Goal: Task Accomplishment & Management: Complete application form

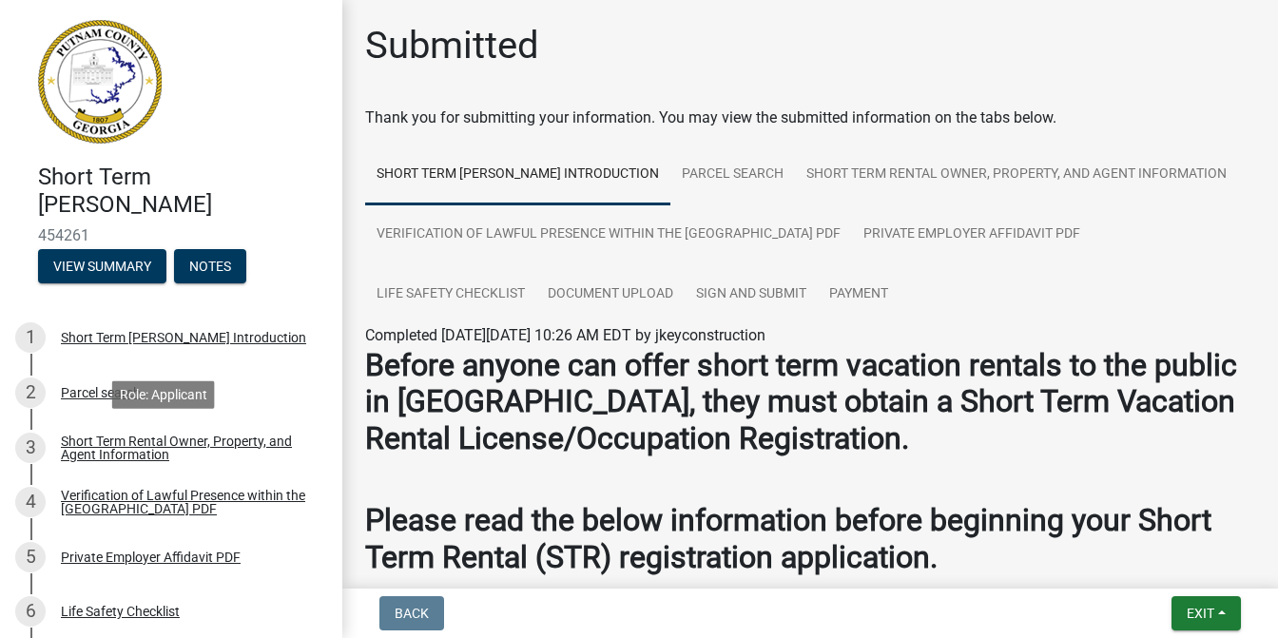
scroll to position [409, 0]
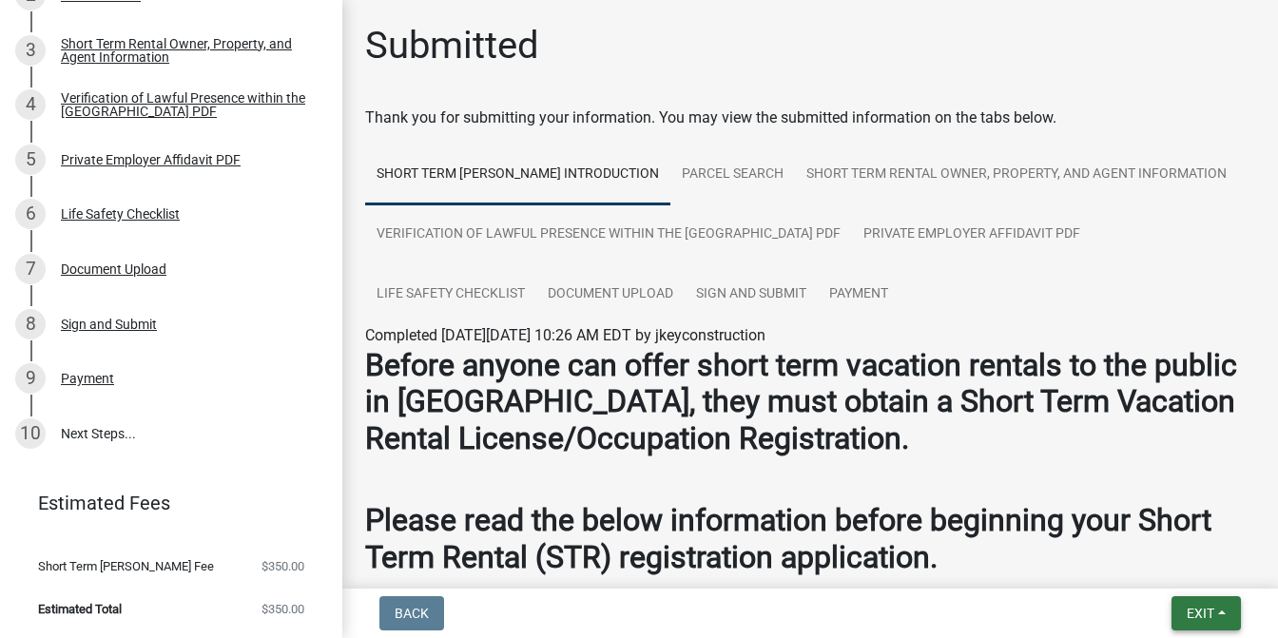
click at [1209, 612] on span "Exit" at bounding box center [1201, 613] width 28 height 15
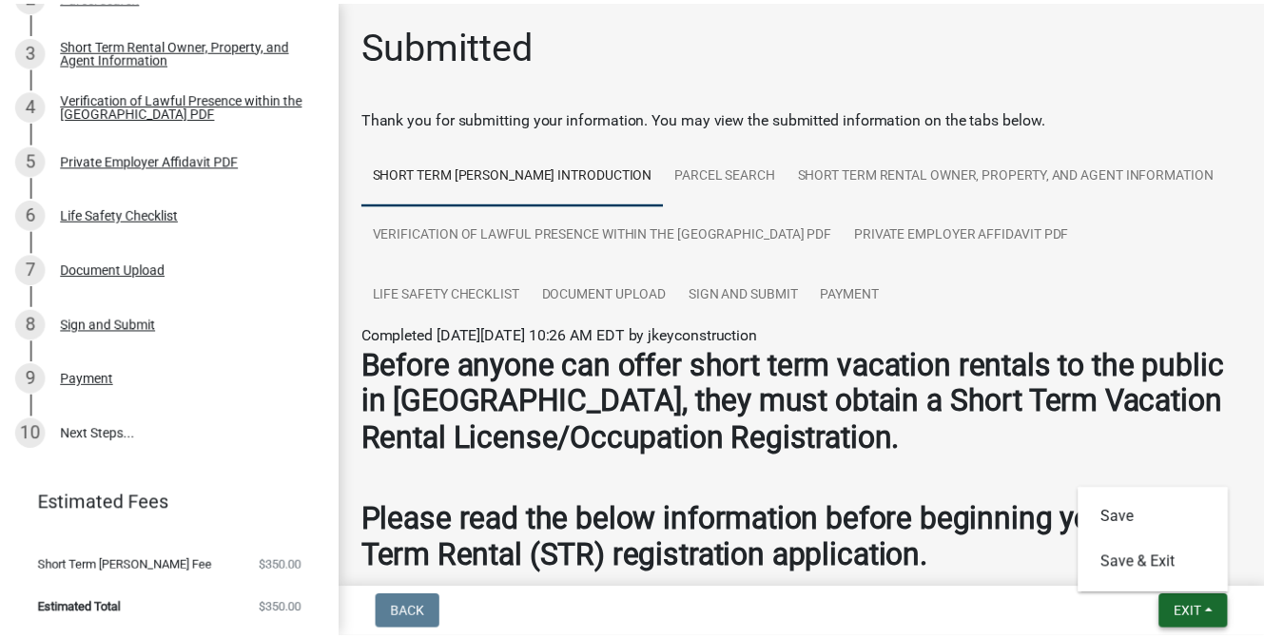
scroll to position [1142, 0]
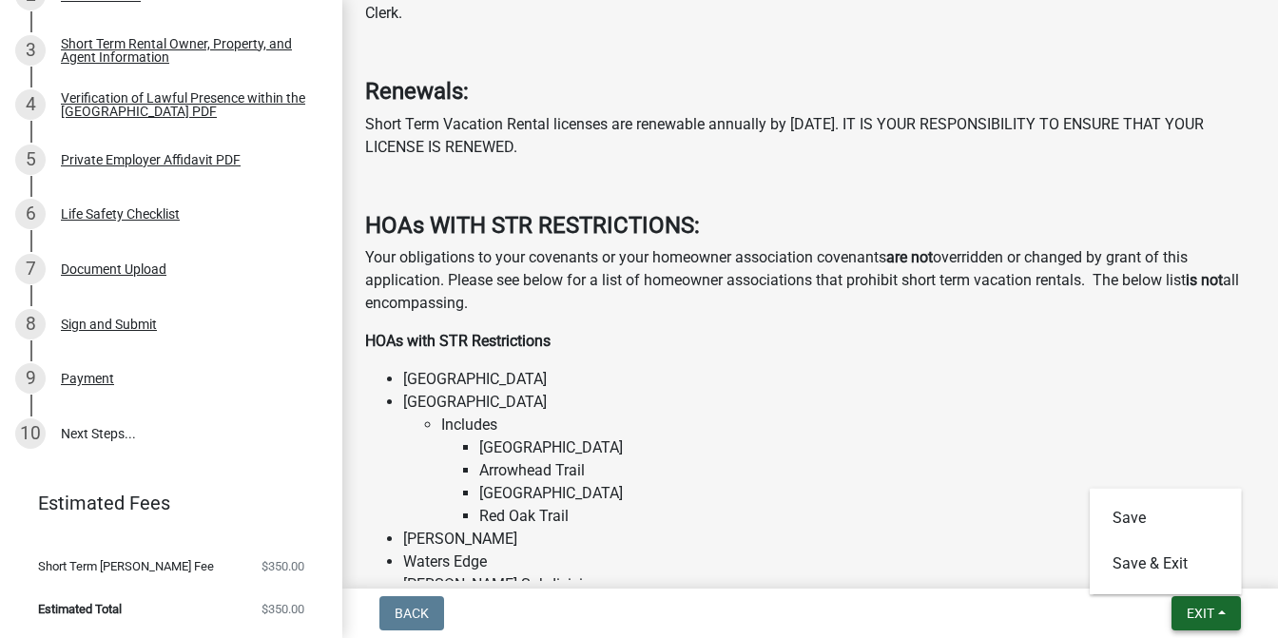
click at [1187, 606] on span "Exit" at bounding box center [1201, 613] width 28 height 15
click at [1191, 613] on span "Exit" at bounding box center [1201, 613] width 28 height 15
click at [1172, 573] on button "Save & Exit" at bounding box center [1166, 564] width 152 height 46
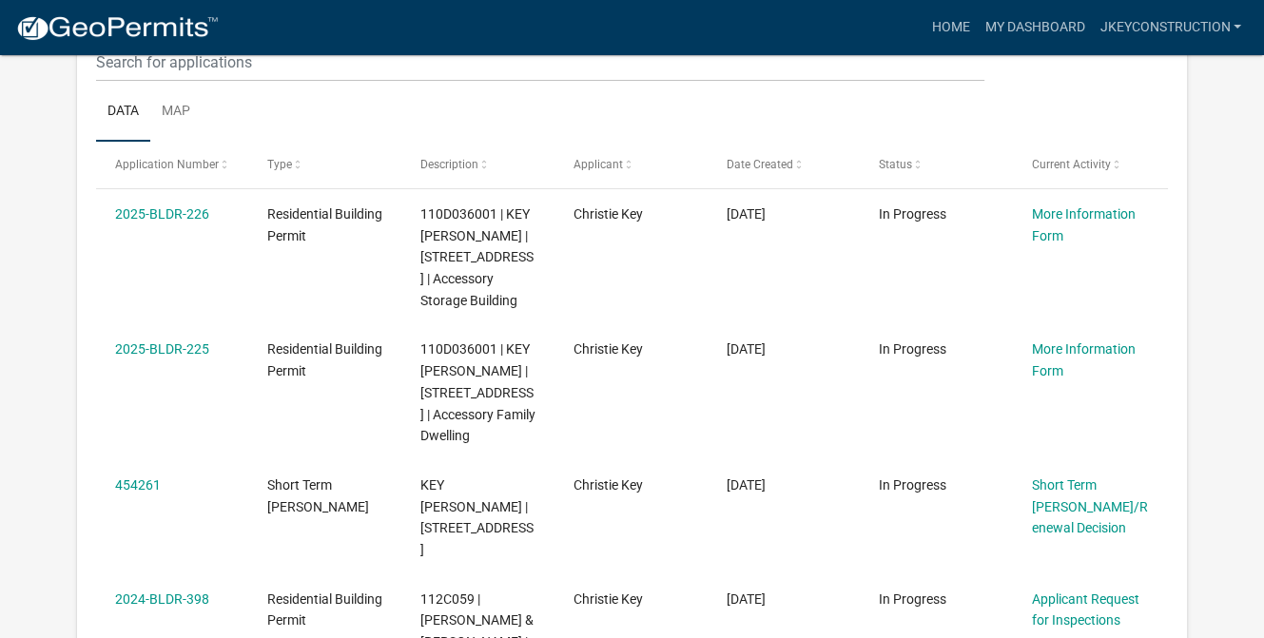
scroll to position [252, 0]
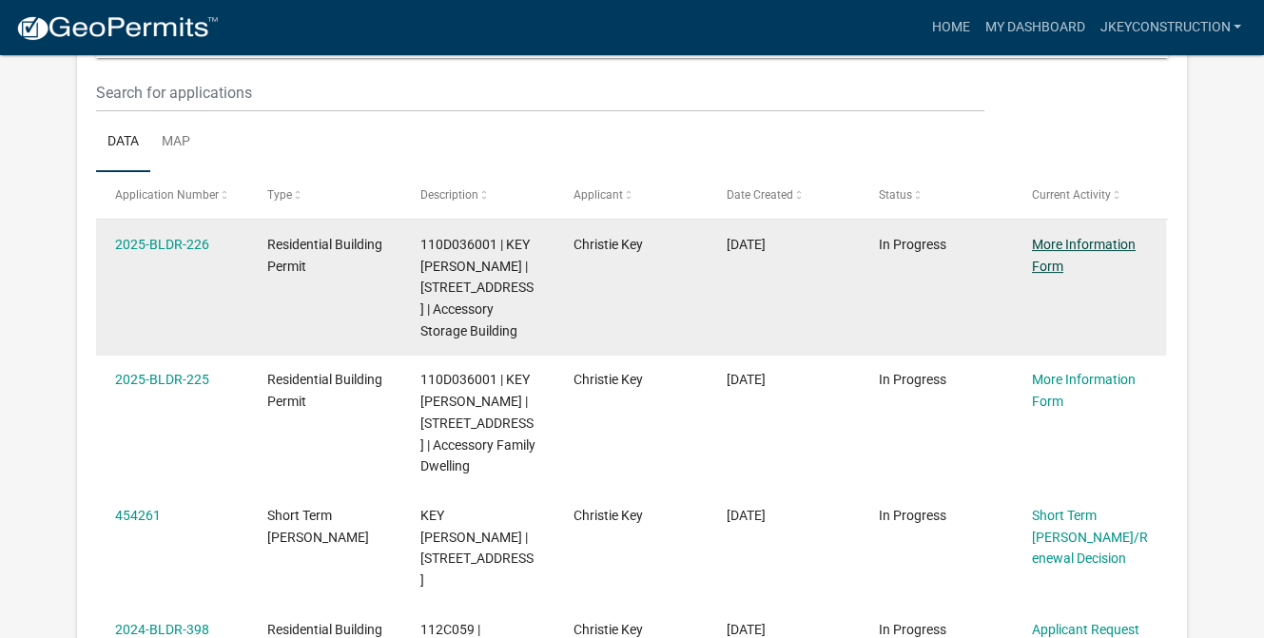
click at [1074, 245] on link "More Information Form" at bounding box center [1084, 255] width 104 height 37
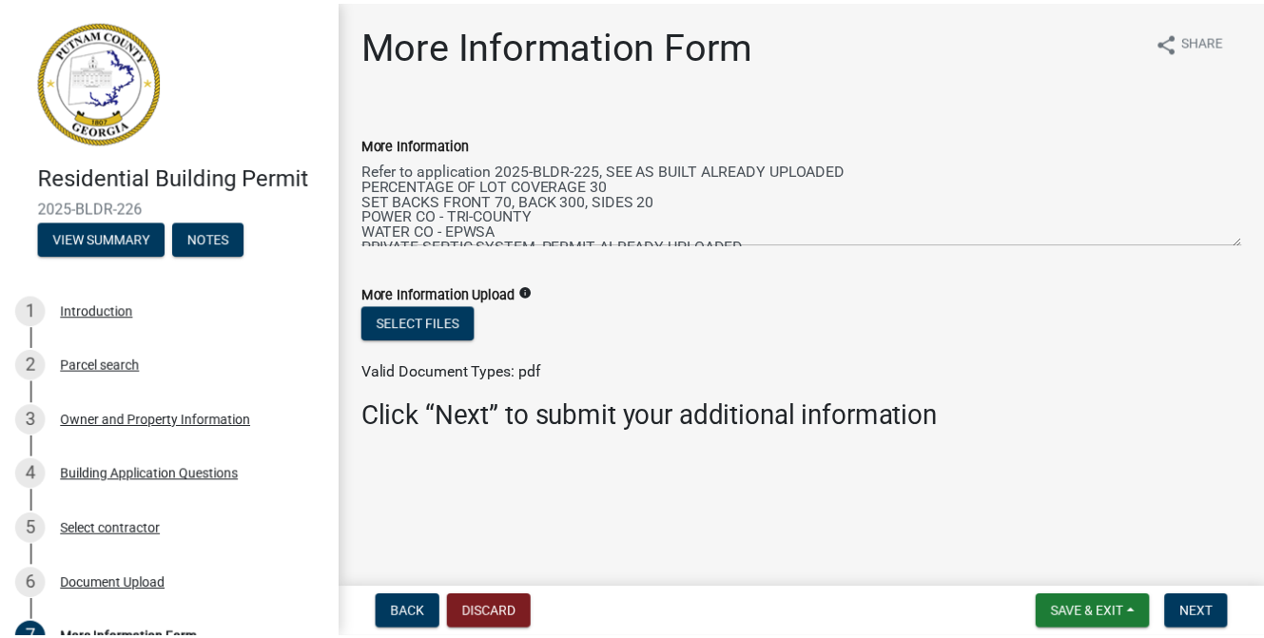
scroll to position [15, 0]
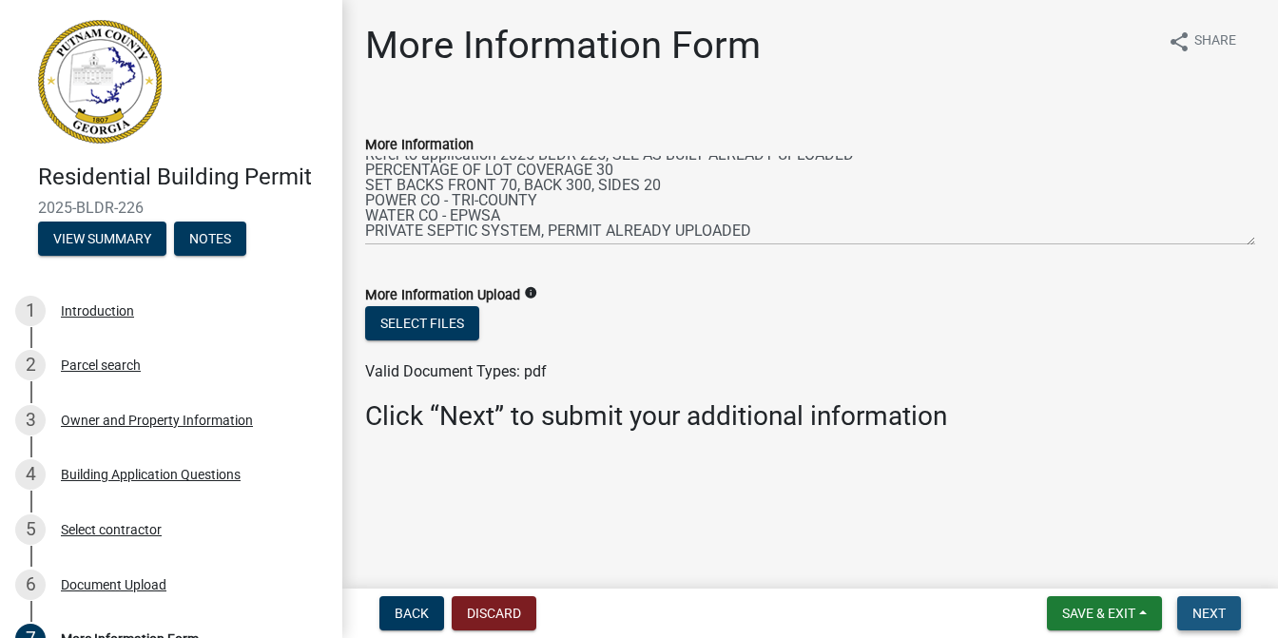
click at [1216, 615] on span "Next" at bounding box center [1209, 613] width 33 height 15
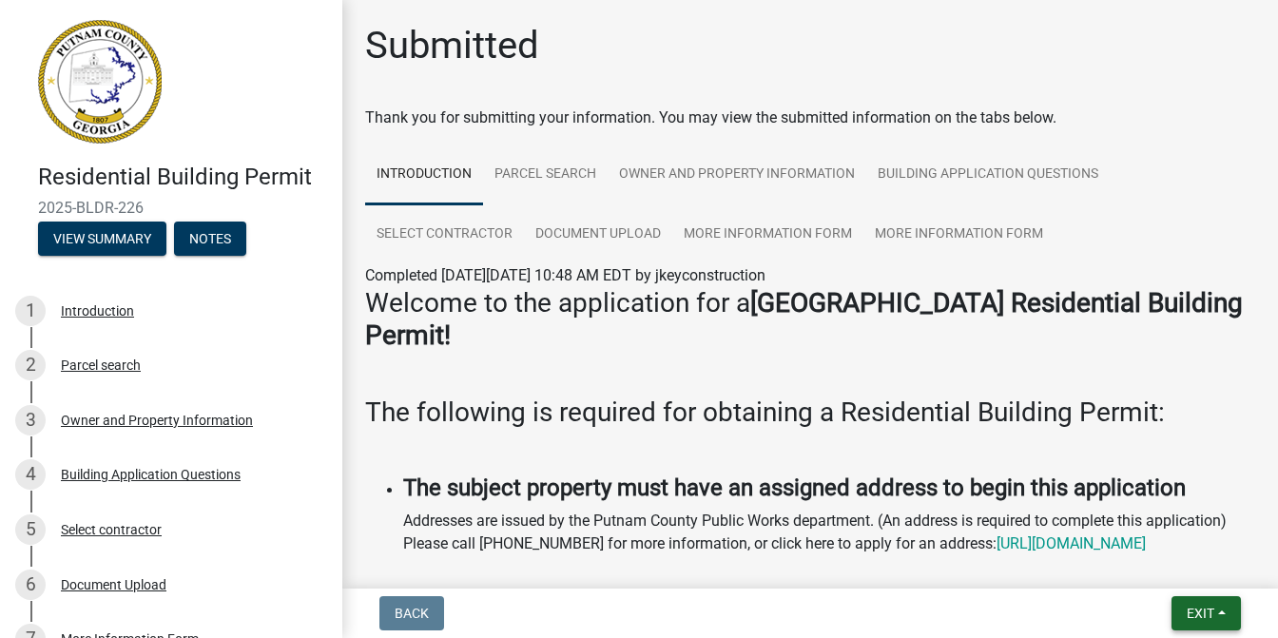
click at [1204, 614] on span "Exit" at bounding box center [1201, 613] width 28 height 15
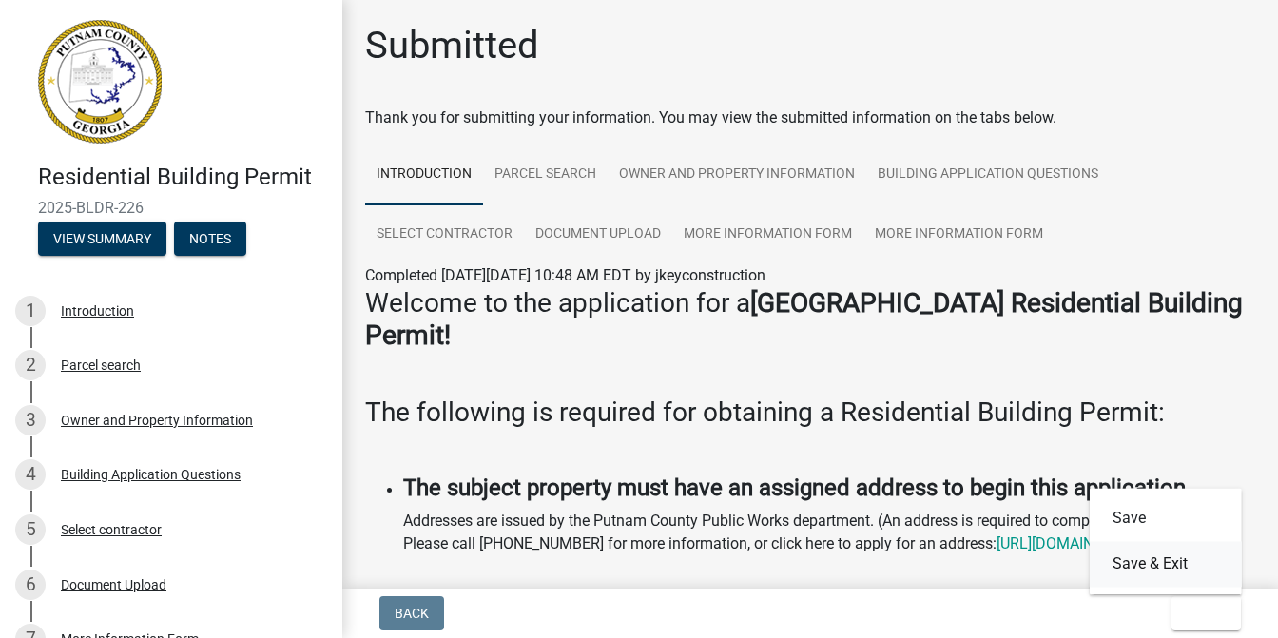
click at [1181, 567] on button "Save & Exit" at bounding box center [1166, 564] width 152 height 46
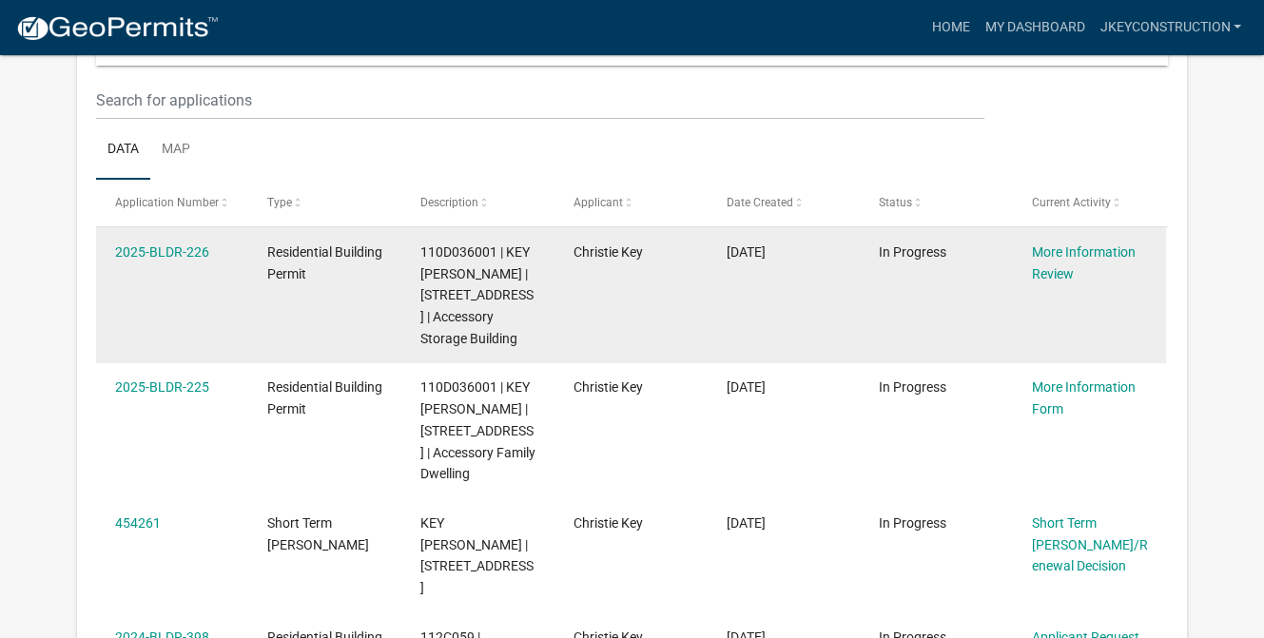
scroll to position [285, 0]
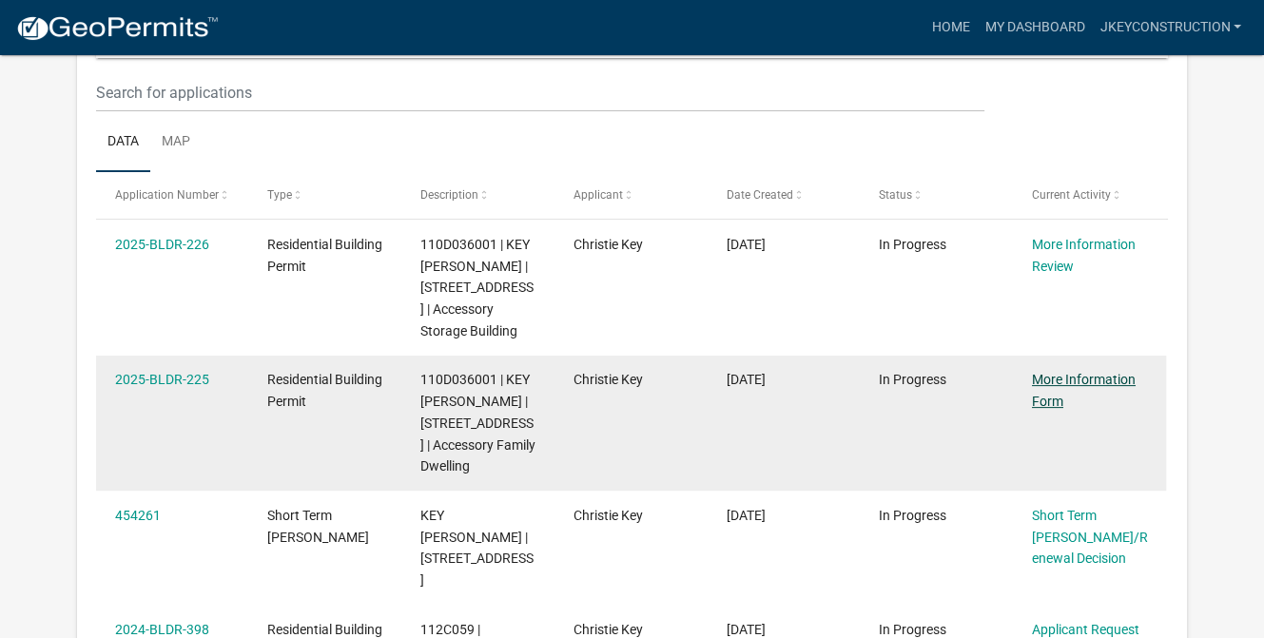
click at [1076, 372] on link "More Information Form" at bounding box center [1084, 390] width 104 height 37
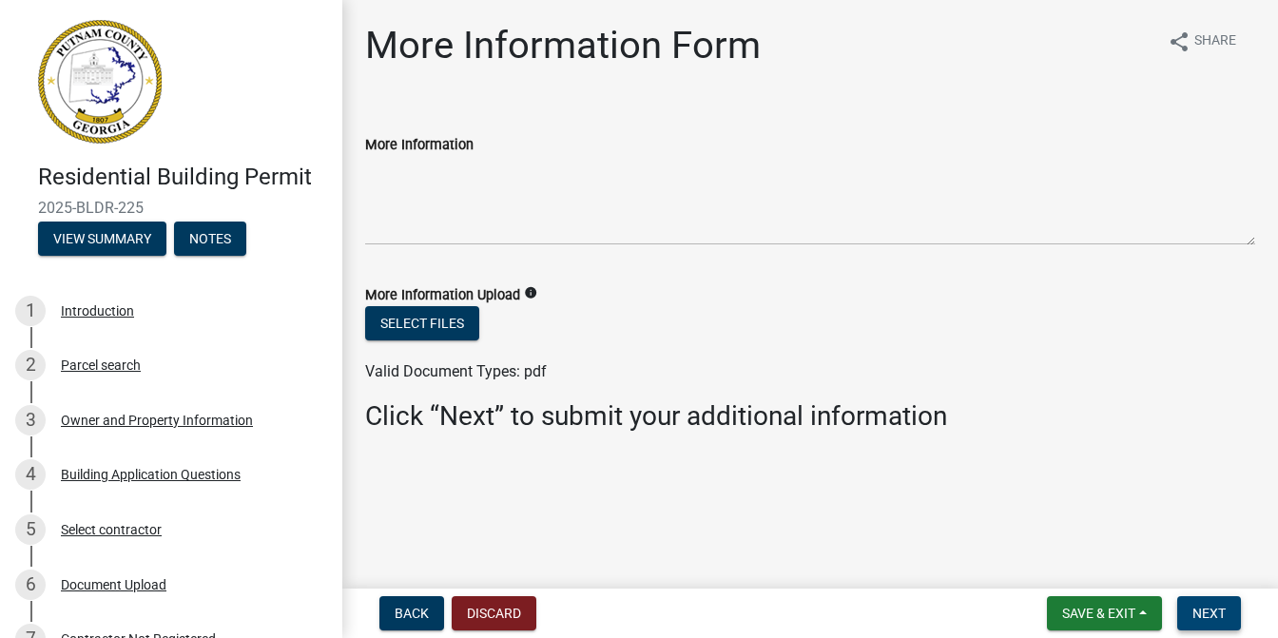
click at [1199, 620] on span "Next" at bounding box center [1209, 613] width 33 height 15
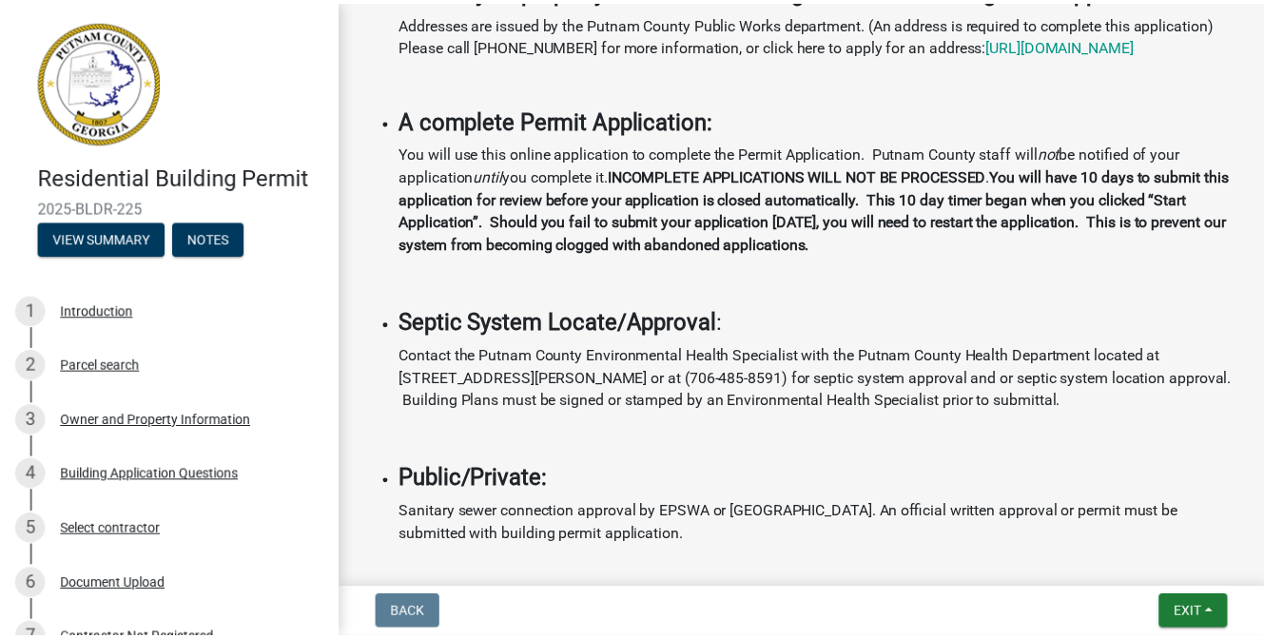
scroll to position [761, 0]
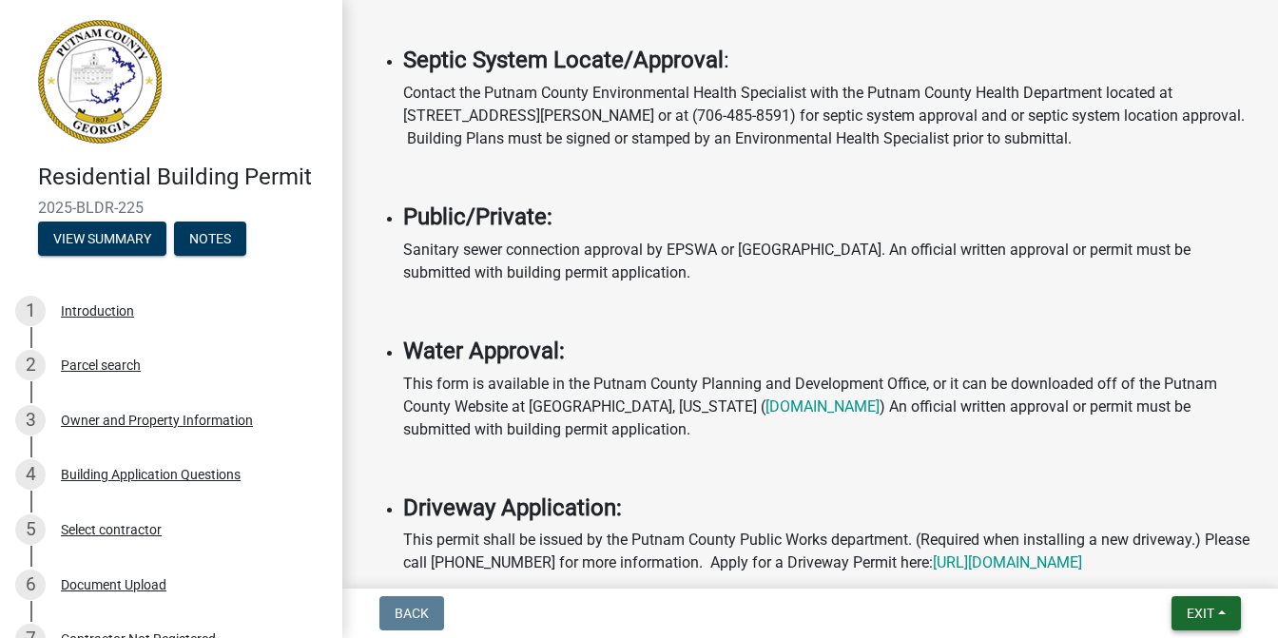
click at [1191, 614] on span "Exit" at bounding box center [1201, 613] width 28 height 15
click at [1158, 555] on button "Save & Exit" at bounding box center [1166, 564] width 152 height 46
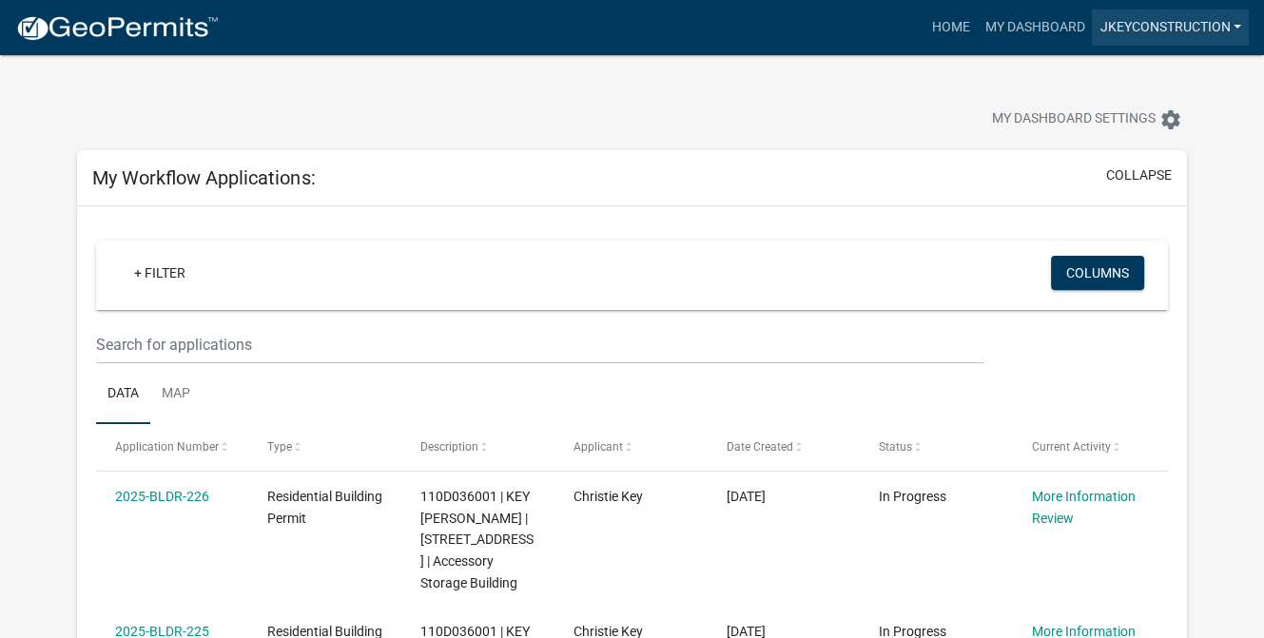
click at [1153, 27] on link "jkeyconstruction" at bounding box center [1170, 28] width 157 height 36
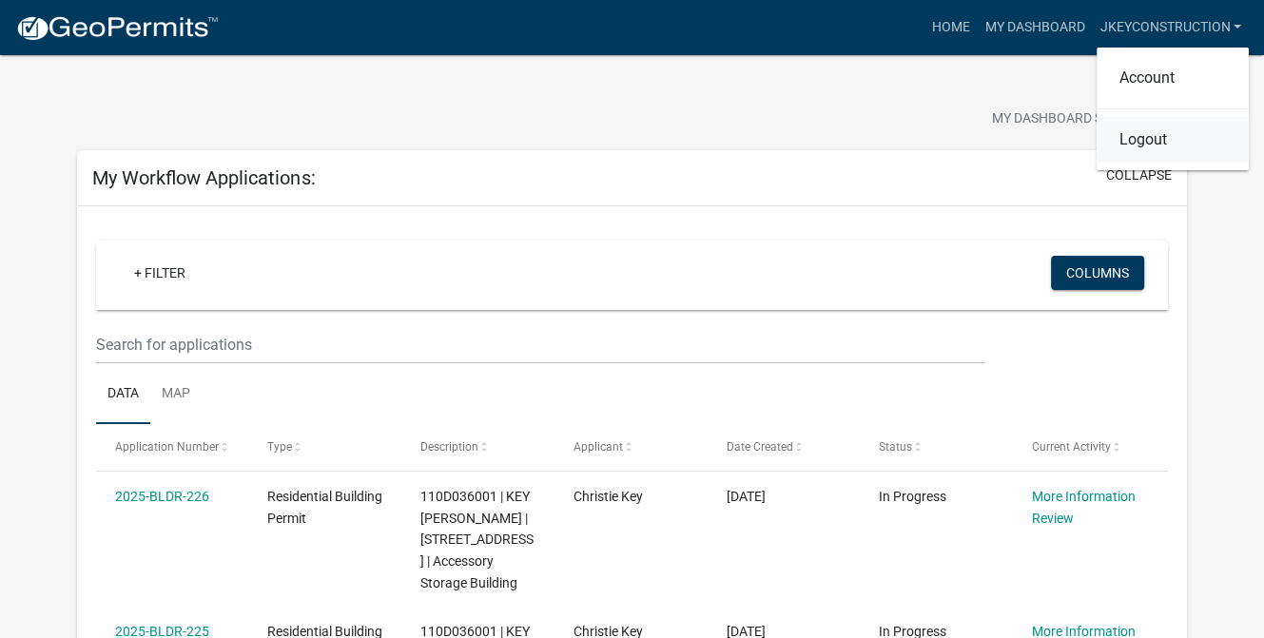
click at [1153, 139] on link "Logout" at bounding box center [1173, 140] width 152 height 46
